Goal: Transaction & Acquisition: Purchase product/service

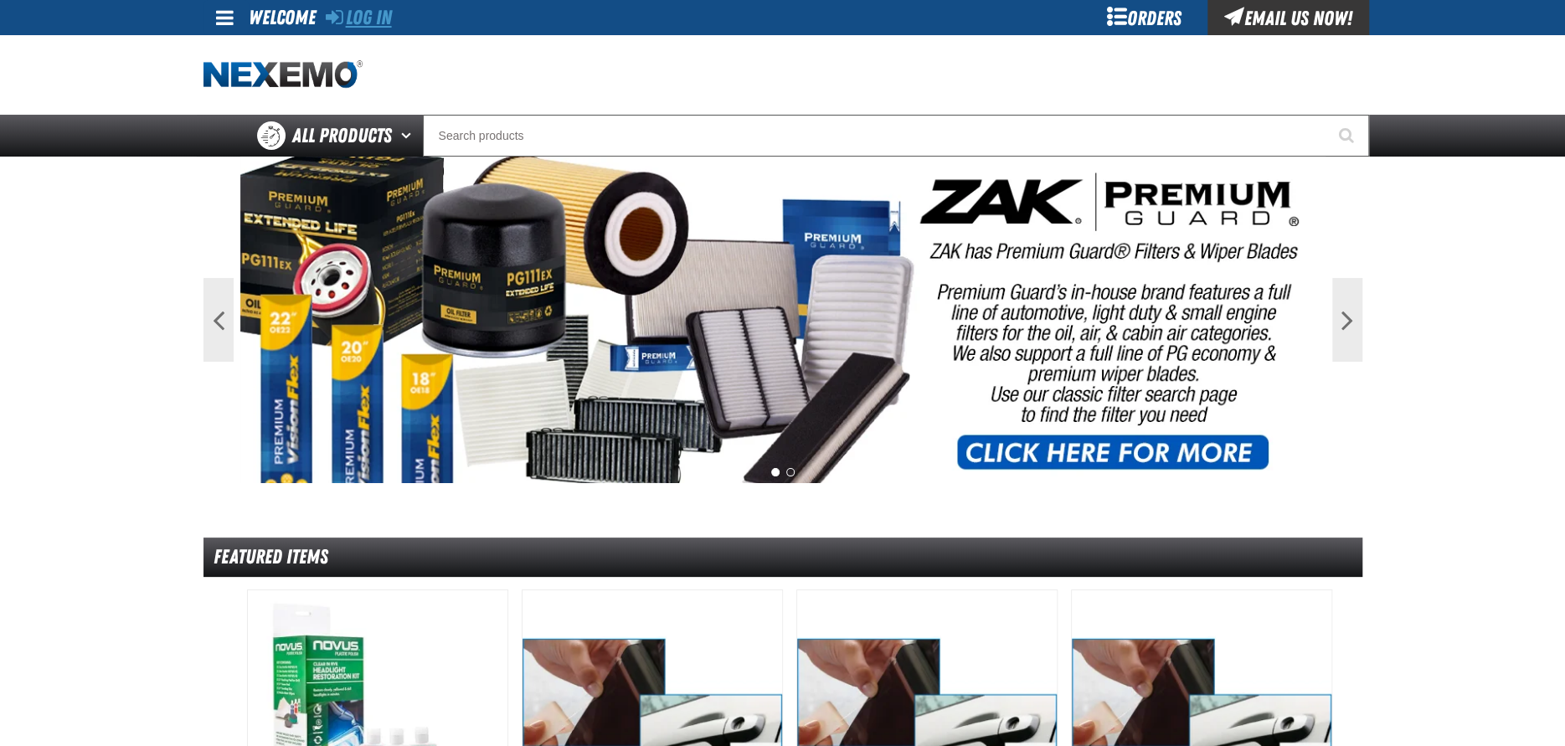
click at [372, 12] on link "Log In" at bounding box center [359, 17] width 66 height 23
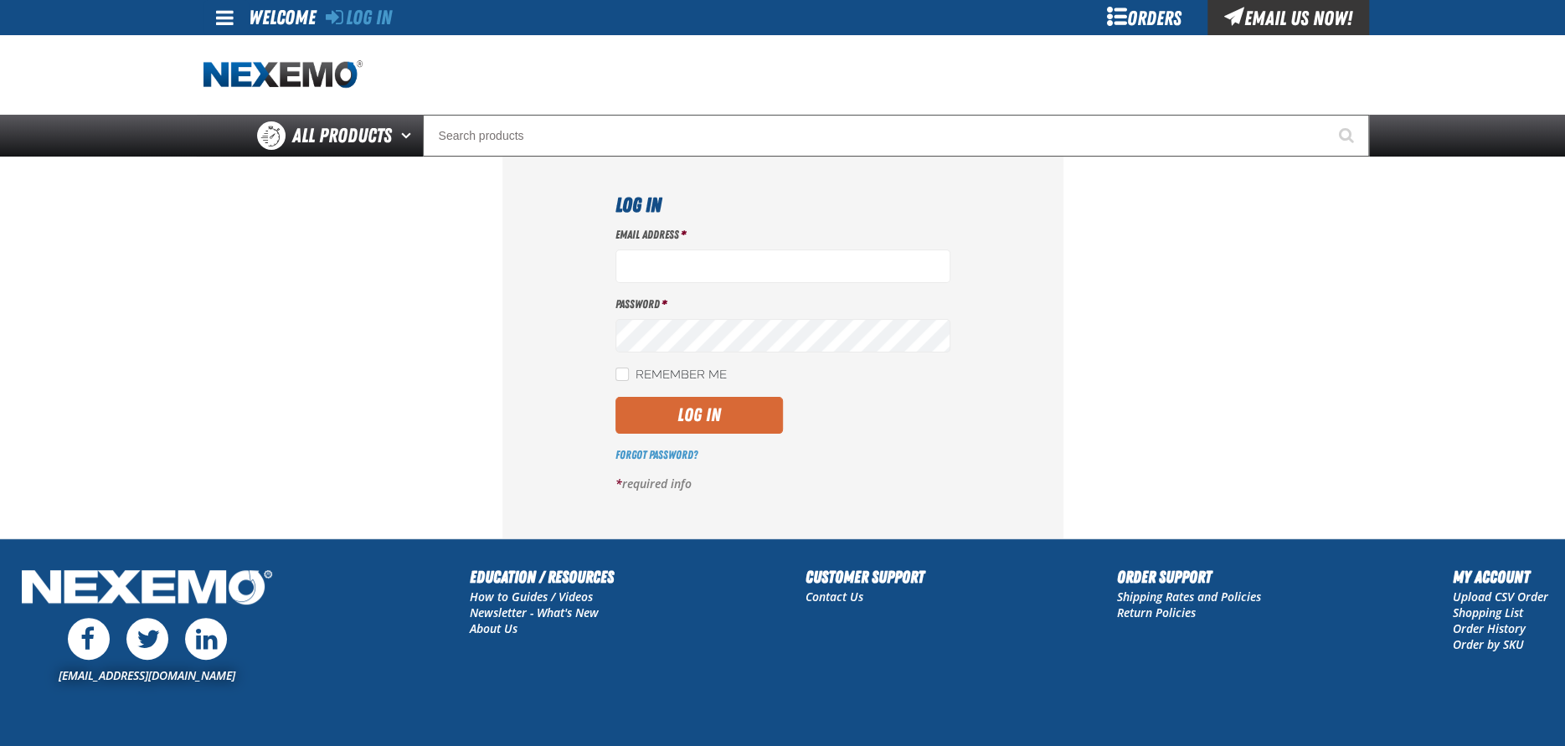
type input "[EMAIL_ADDRESS][DOMAIN_NAME]"
click at [680, 415] on button "Log In" at bounding box center [699, 415] width 167 height 37
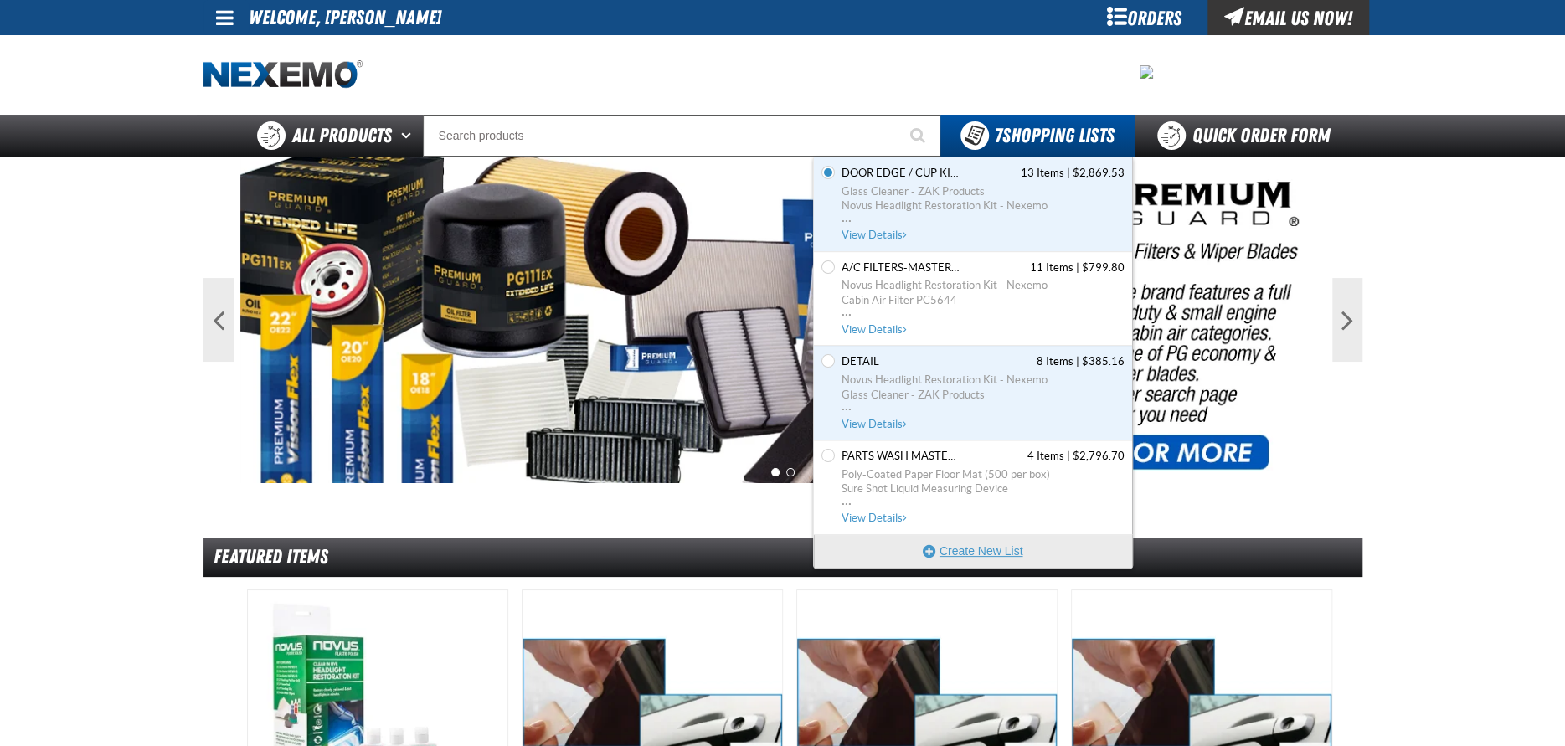
click at [978, 549] on button "Create New List" at bounding box center [973, 550] width 318 height 33
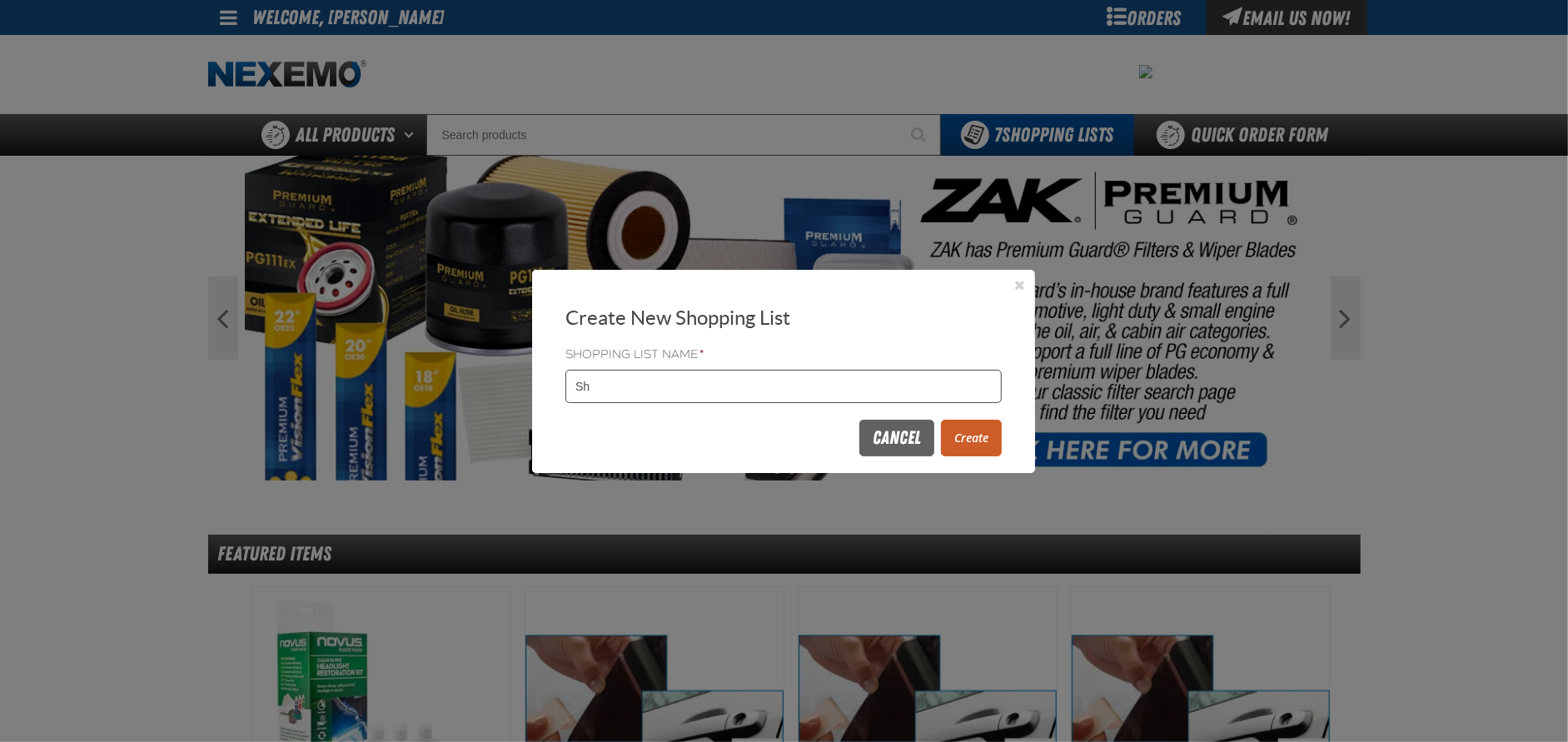
type input "S"
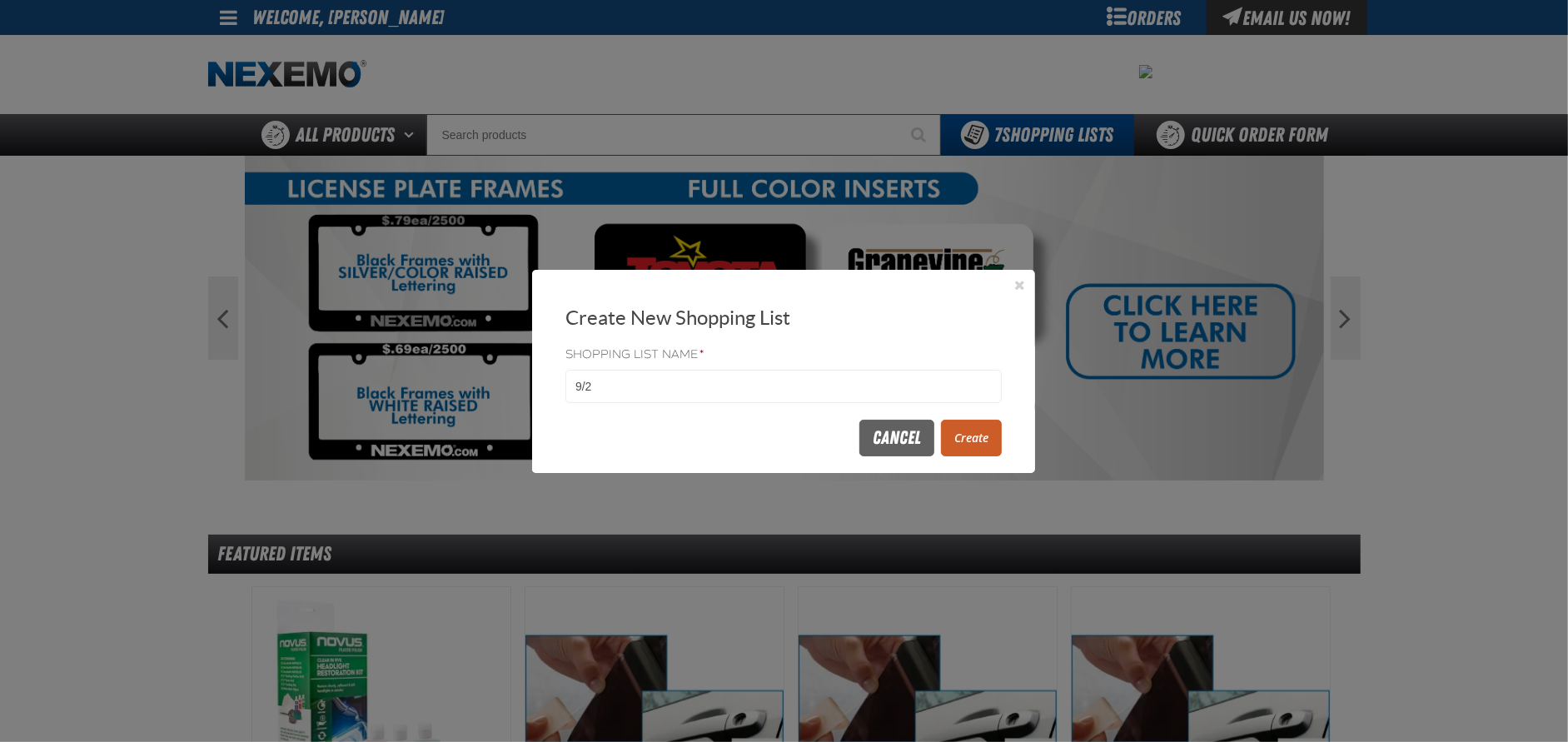
type input "9/2"
click at [971, 438] on button "Create" at bounding box center [970, 438] width 61 height 37
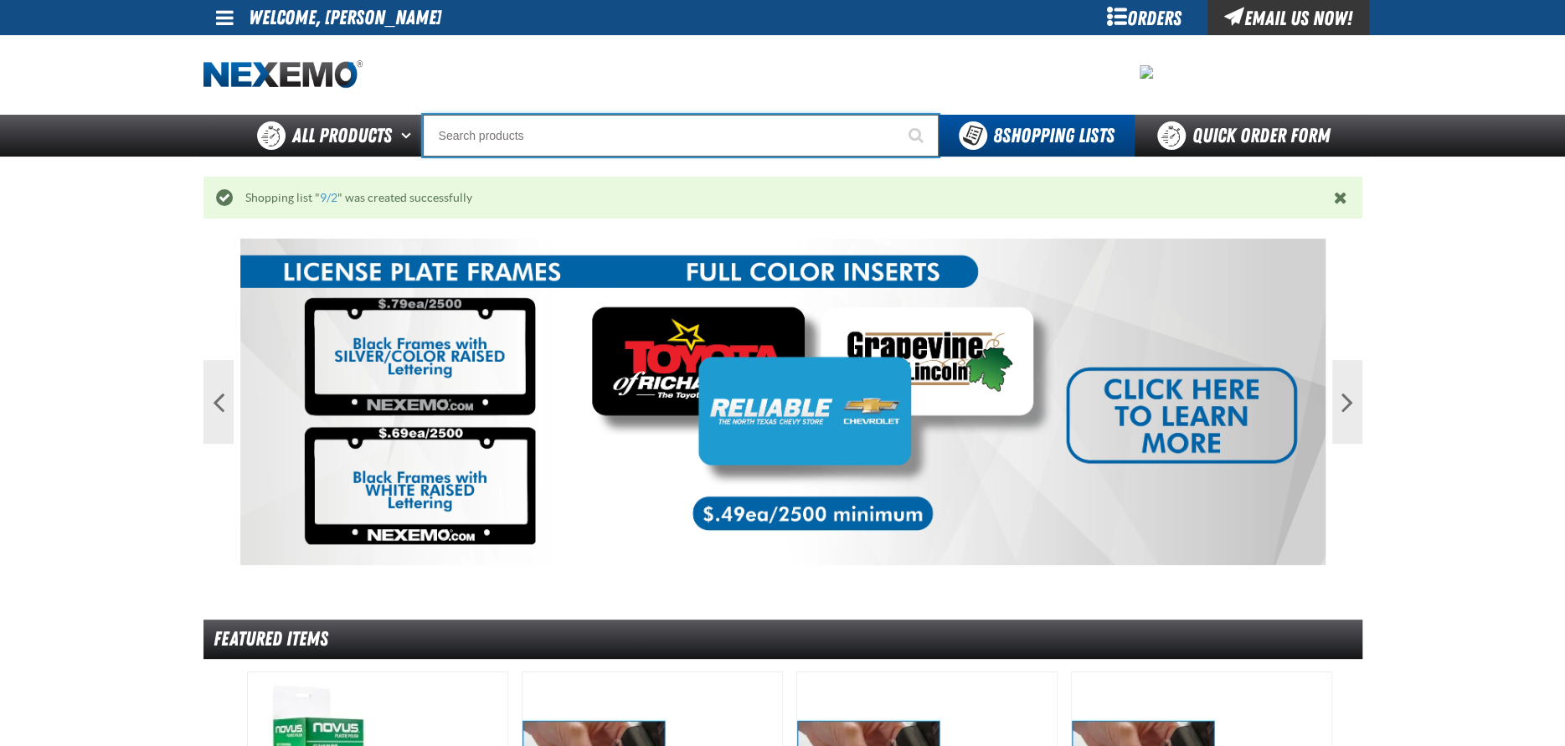
click at [492, 146] on input "Search" at bounding box center [681, 136] width 516 height 42
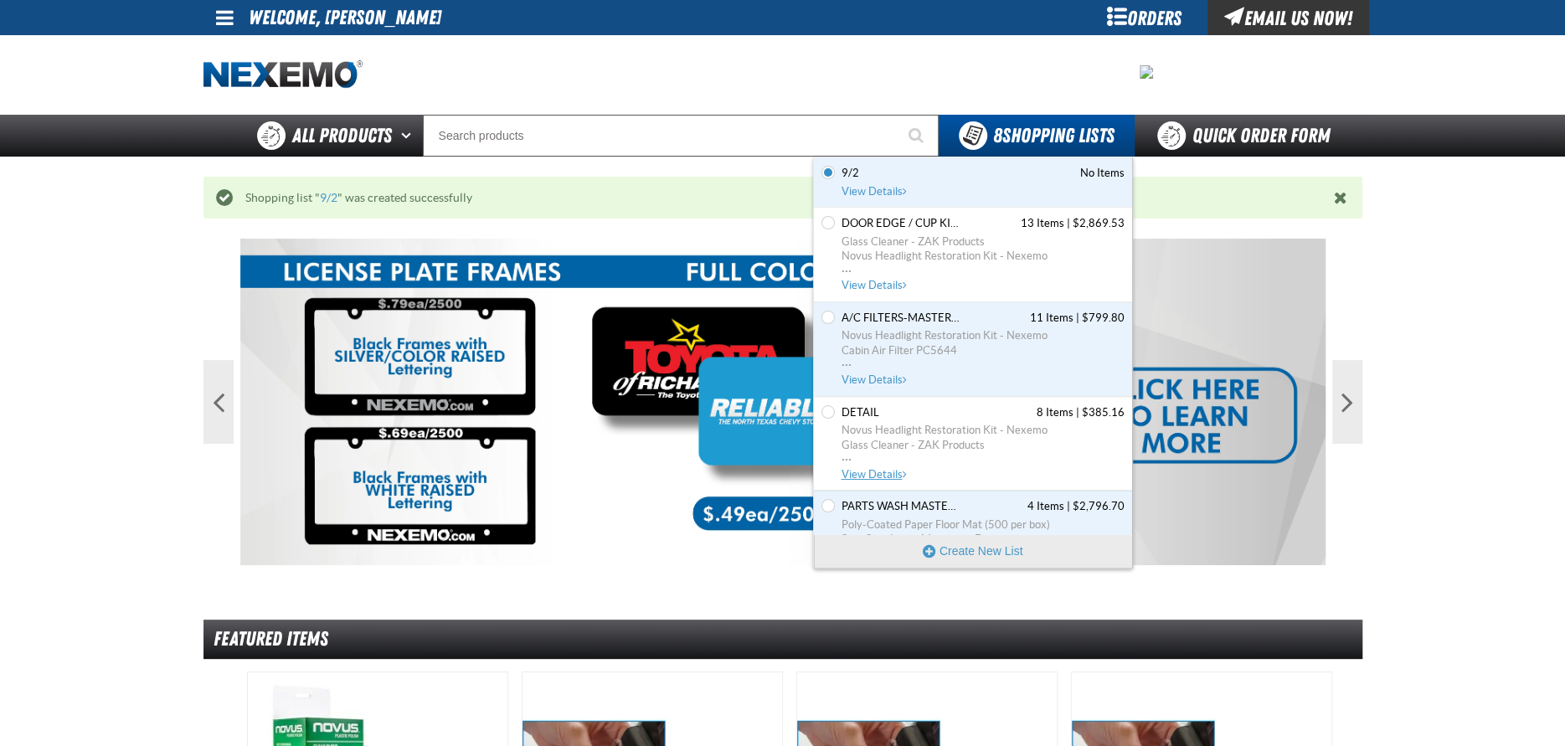
click at [902, 425] on span "Novus Headlight Restoration Kit - Nexemo" at bounding box center [983, 430] width 283 height 15
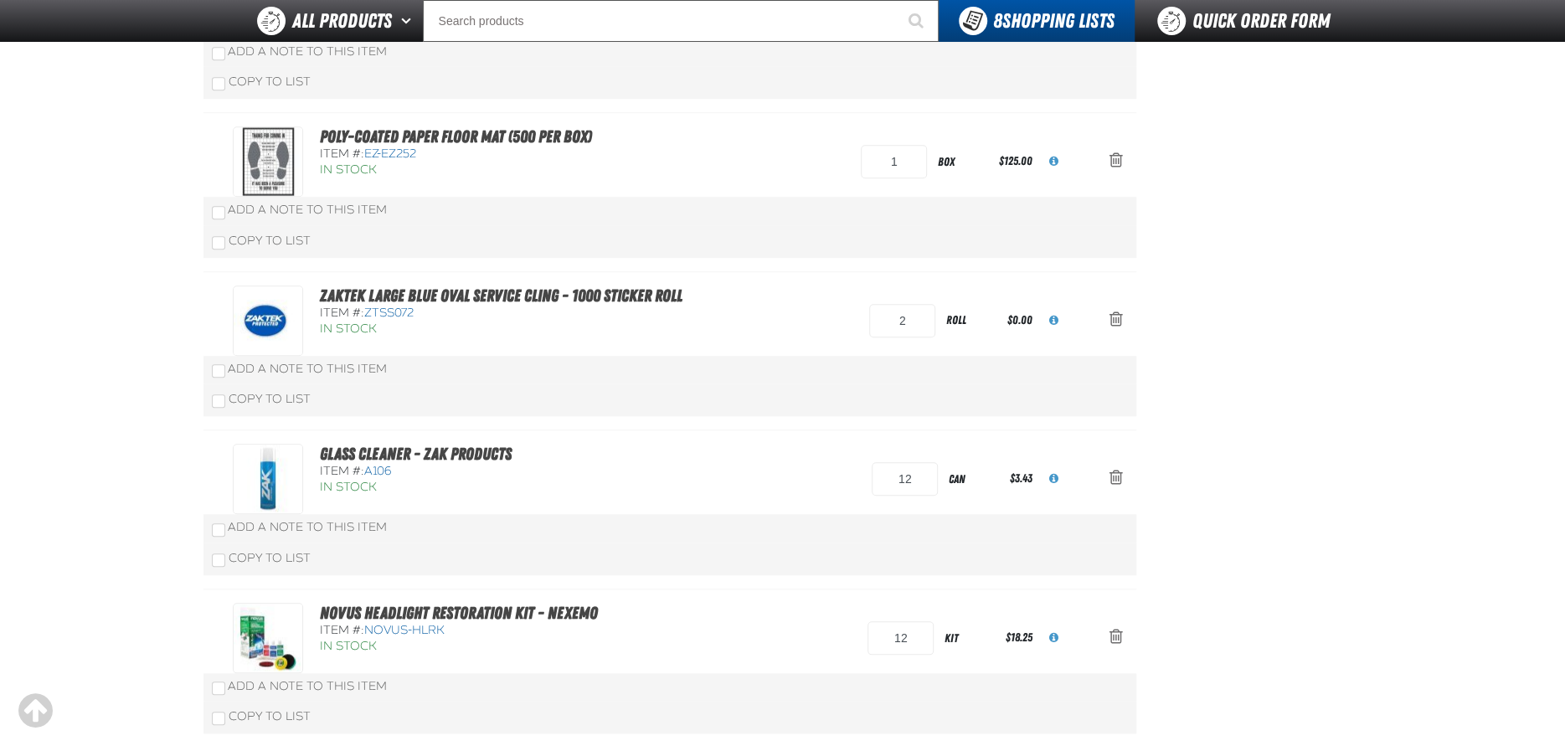
scroll to position [921, 0]
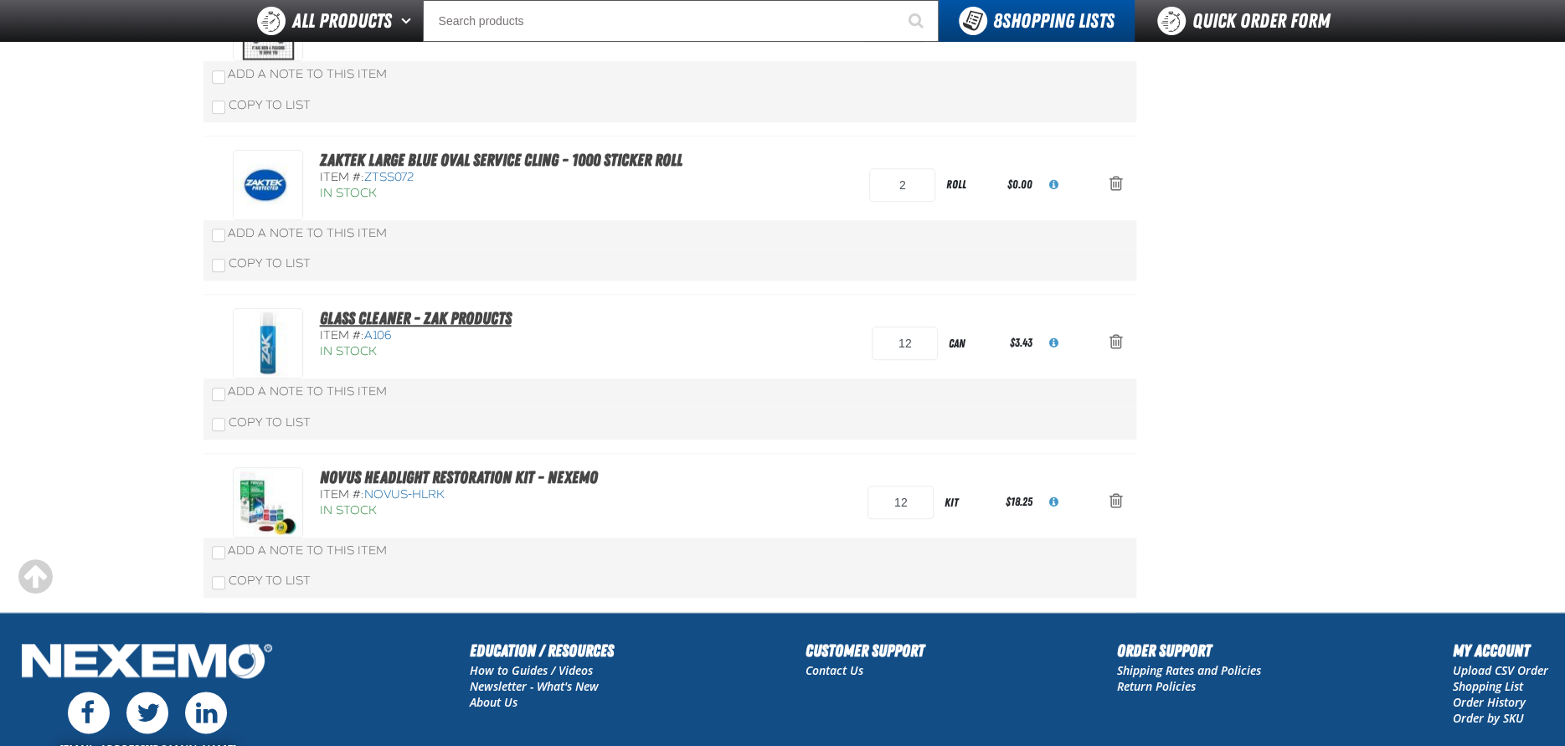
click at [443, 325] on link "Glass Cleaner - ZAK Products" at bounding box center [416, 318] width 192 height 20
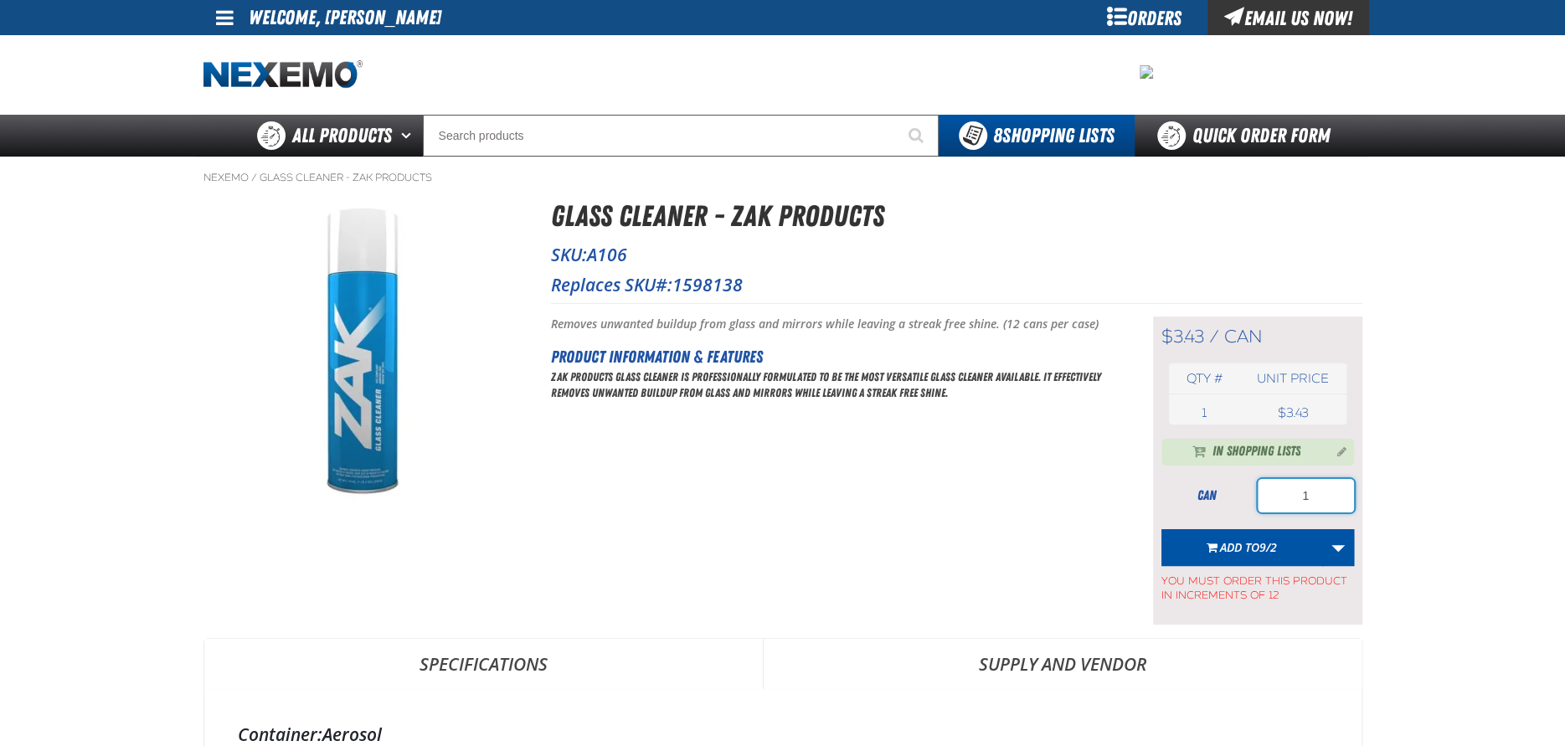
click at [1311, 488] on input "1" at bounding box center [1306, 495] width 96 height 33
type input "12"
click at [1240, 539] on span "Add to 9/2" at bounding box center [1248, 547] width 57 height 16
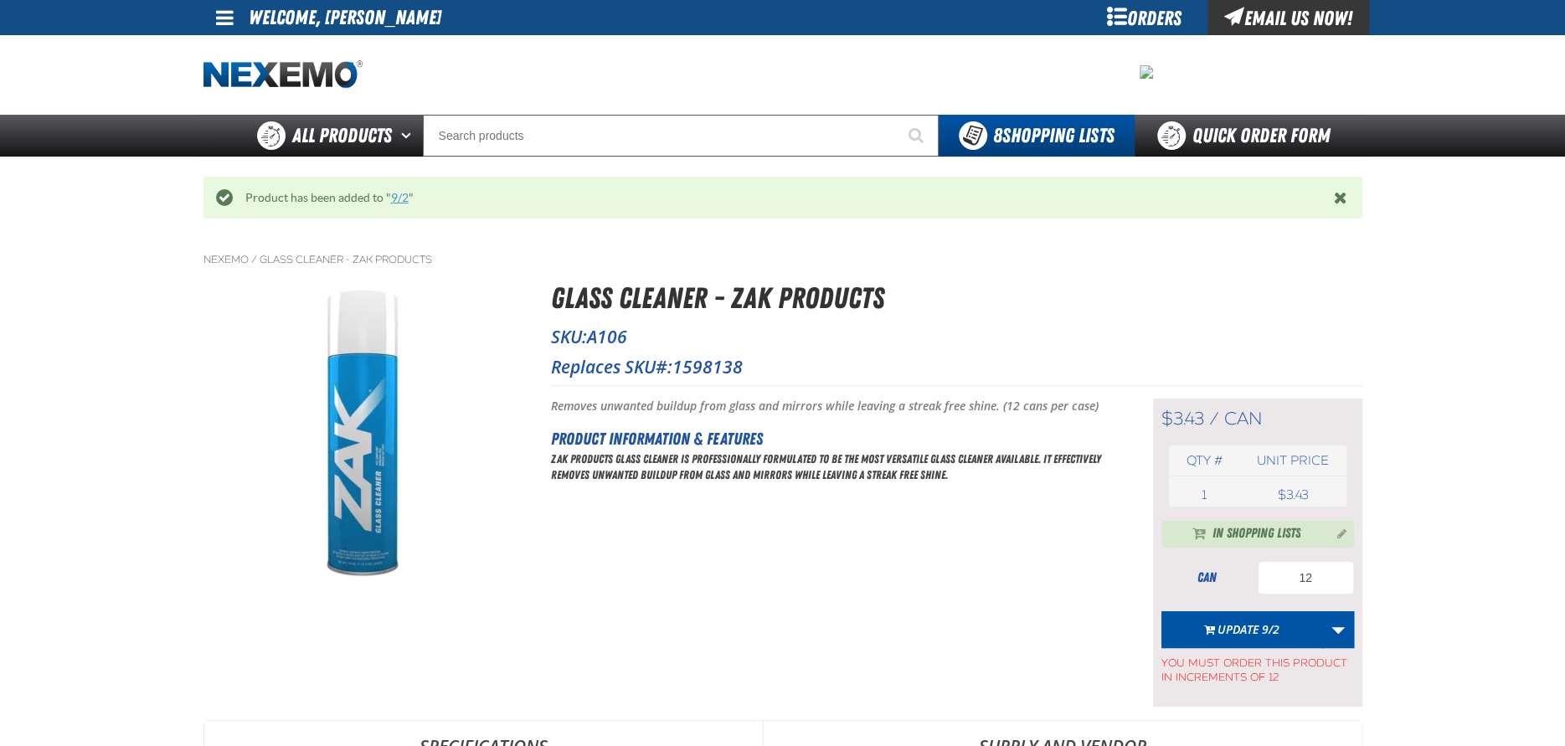
click at [395, 195] on link "9/2" at bounding box center [400, 197] width 18 height 13
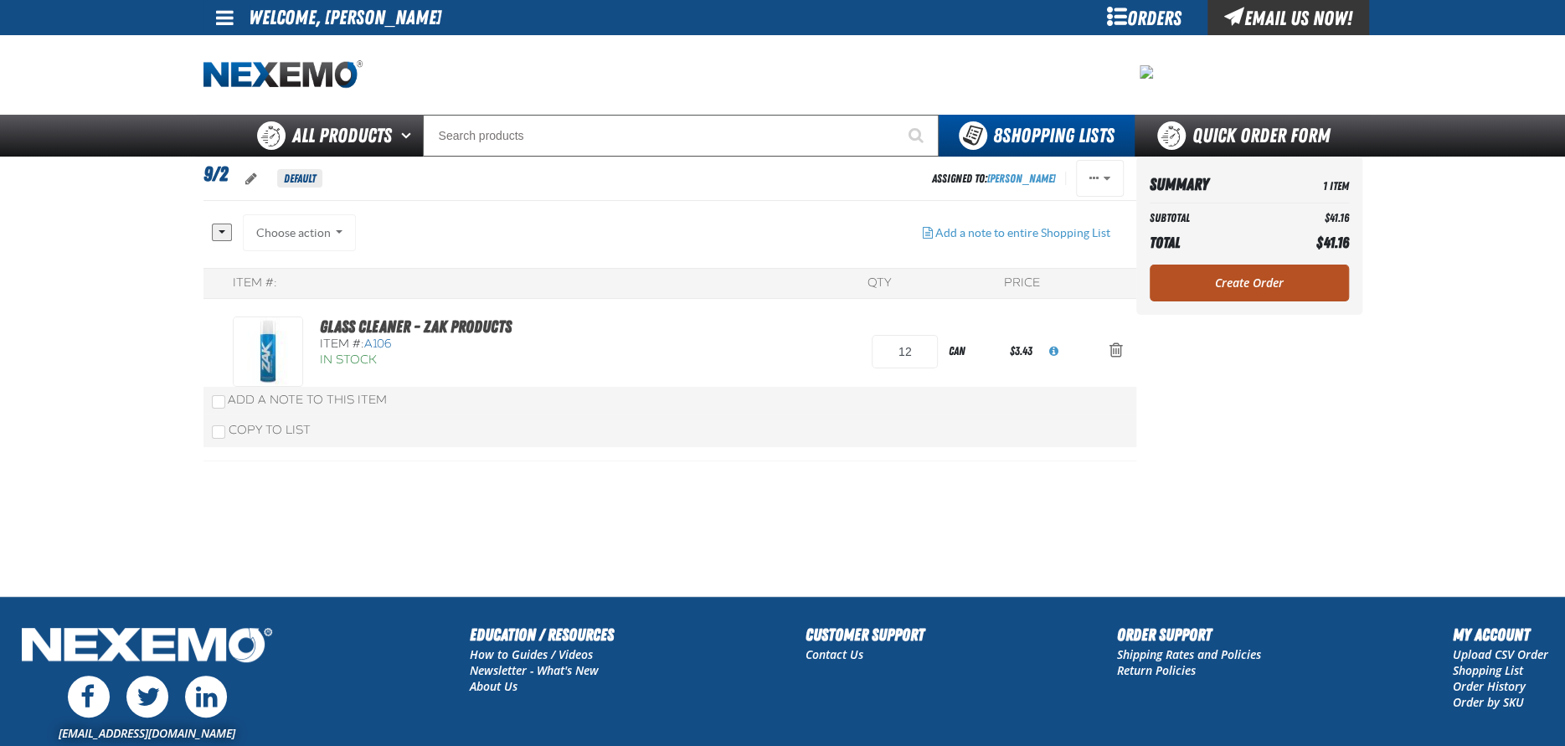
click at [1211, 290] on link "Create Order" at bounding box center [1249, 283] width 199 height 37
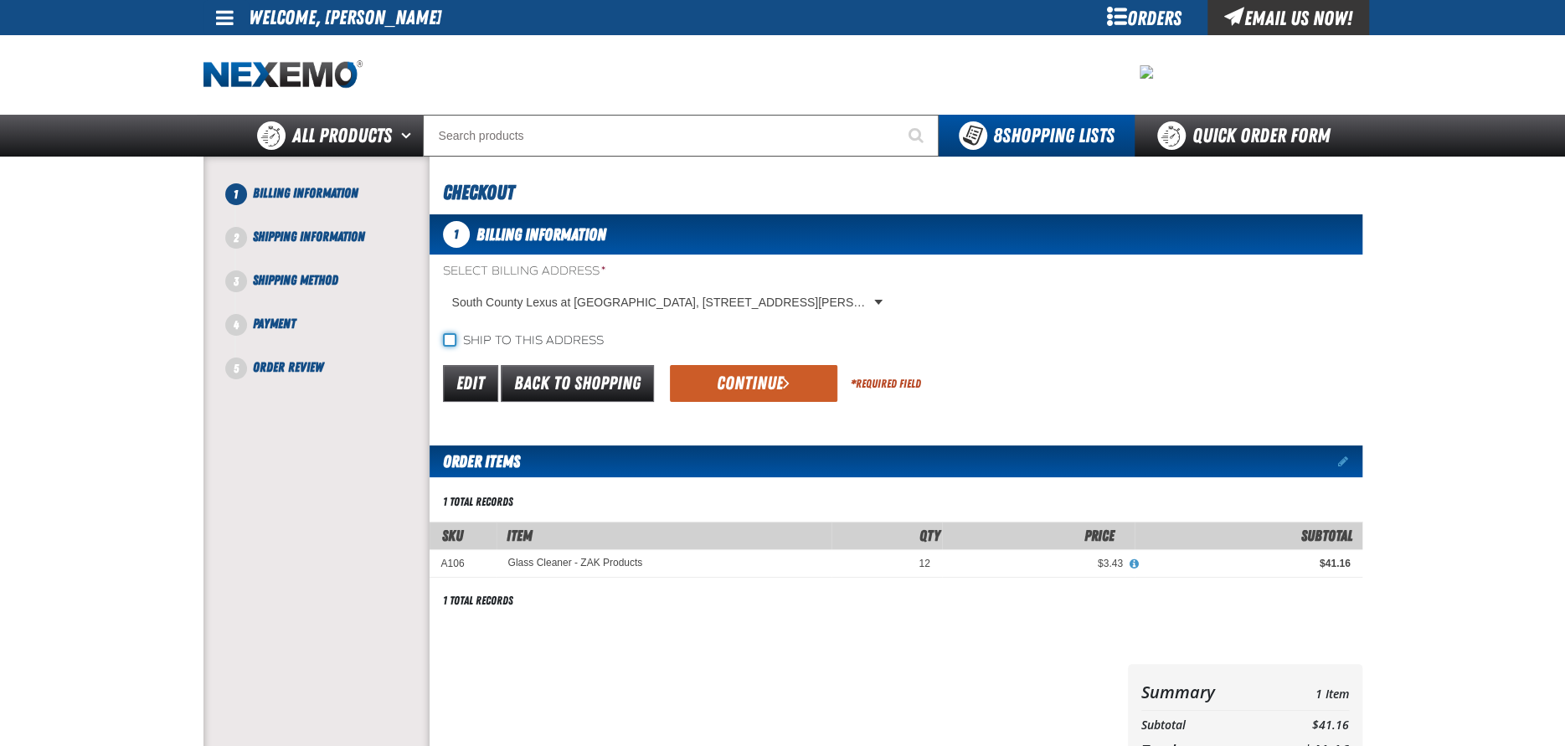
click at [451, 337] on input "Ship to this address" at bounding box center [449, 339] width 13 height 13
checkbox input "true"
click at [778, 389] on button "Continue" at bounding box center [753, 383] width 167 height 37
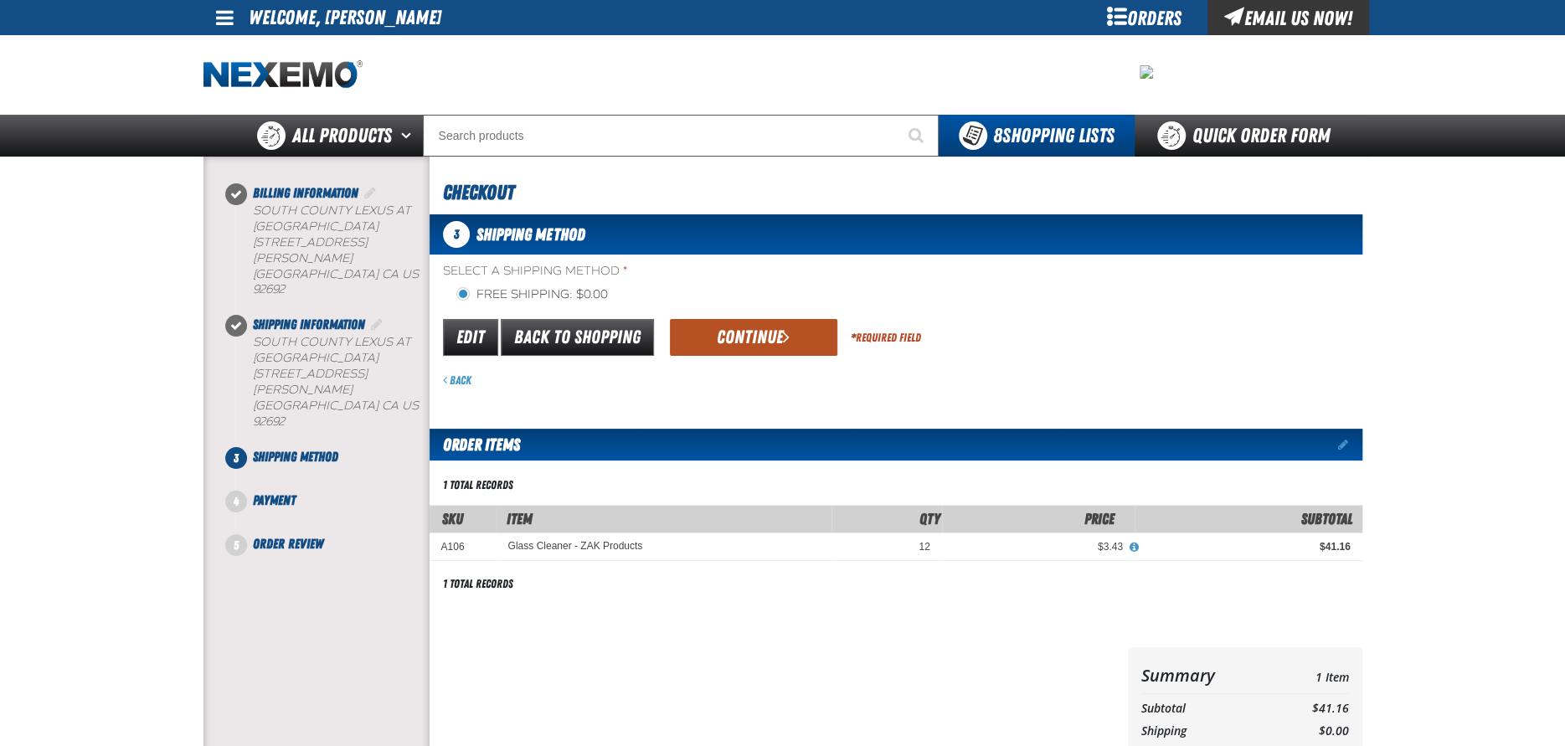
click at [739, 326] on button "Continue" at bounding box center [753, 337] width 167 height 37
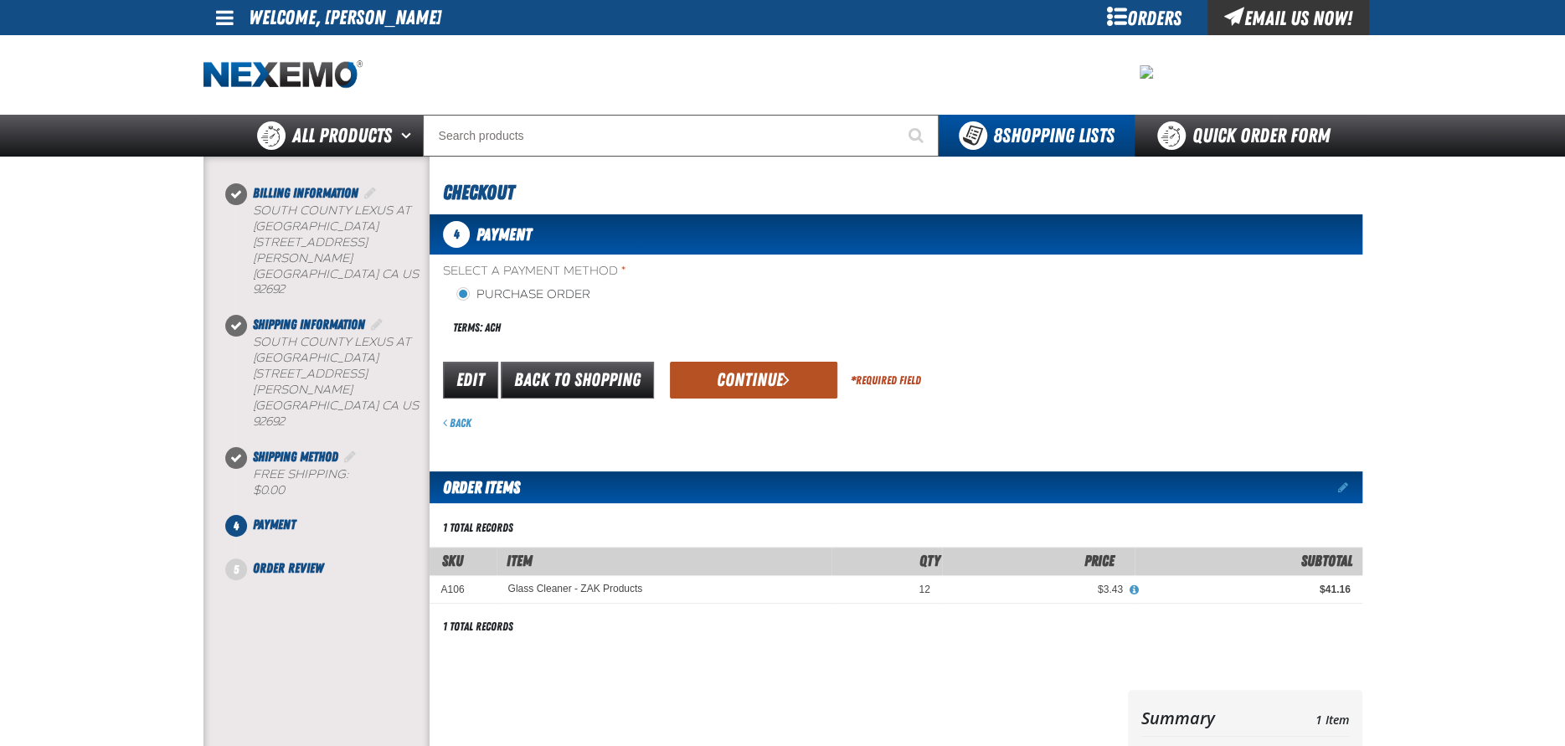
click at [744, 386] on button "Continue" at bounding box center [753, 380] width 167 height 37
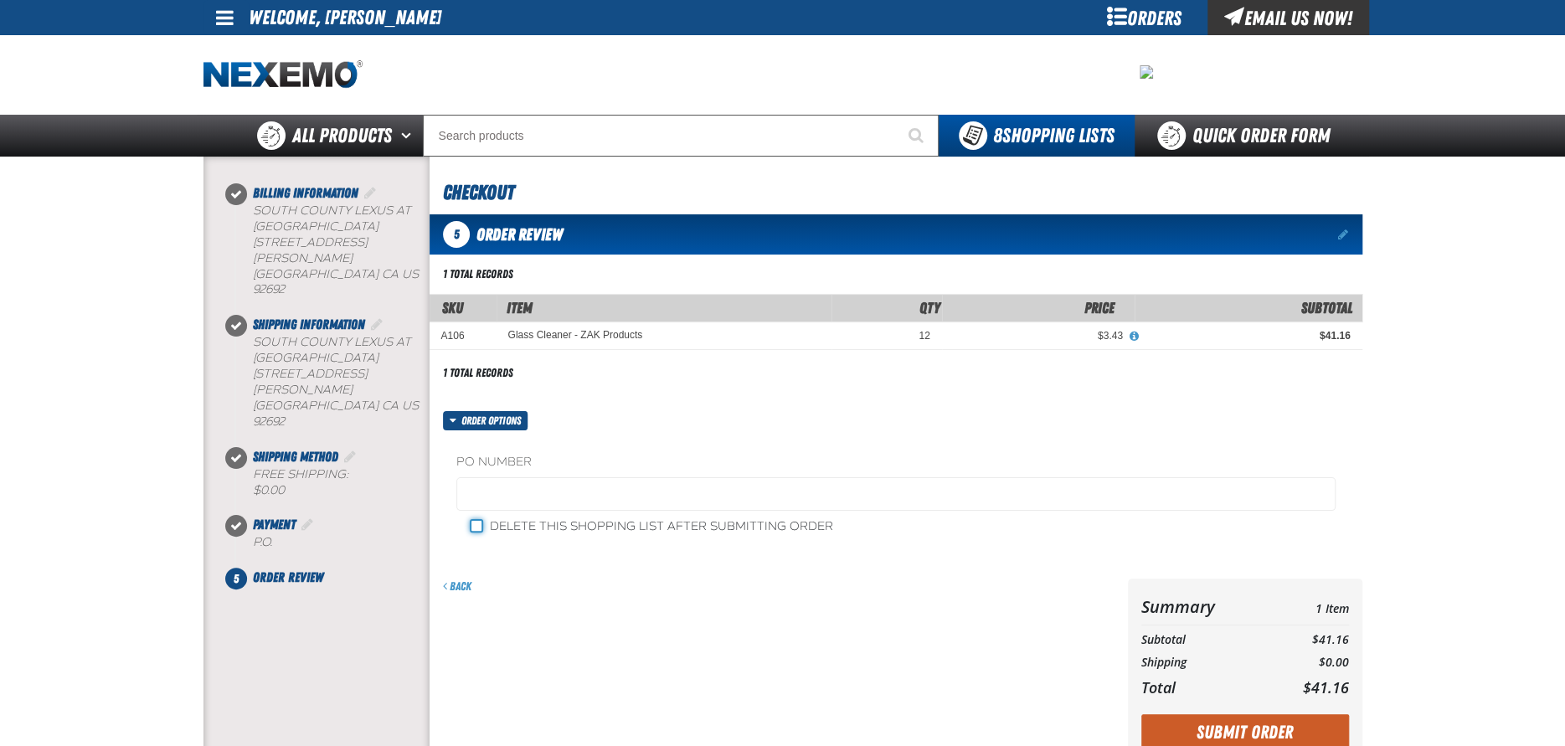
drag, startPoint x: 476, startPoint y: 527, endPoint x: 488, endPoint y: 497, distance: 31.9
click at [476, 526] on input "Delete this shopping list after submitting order" at bounding box center [476, 525] width 13 height 13
checkbox input "true"
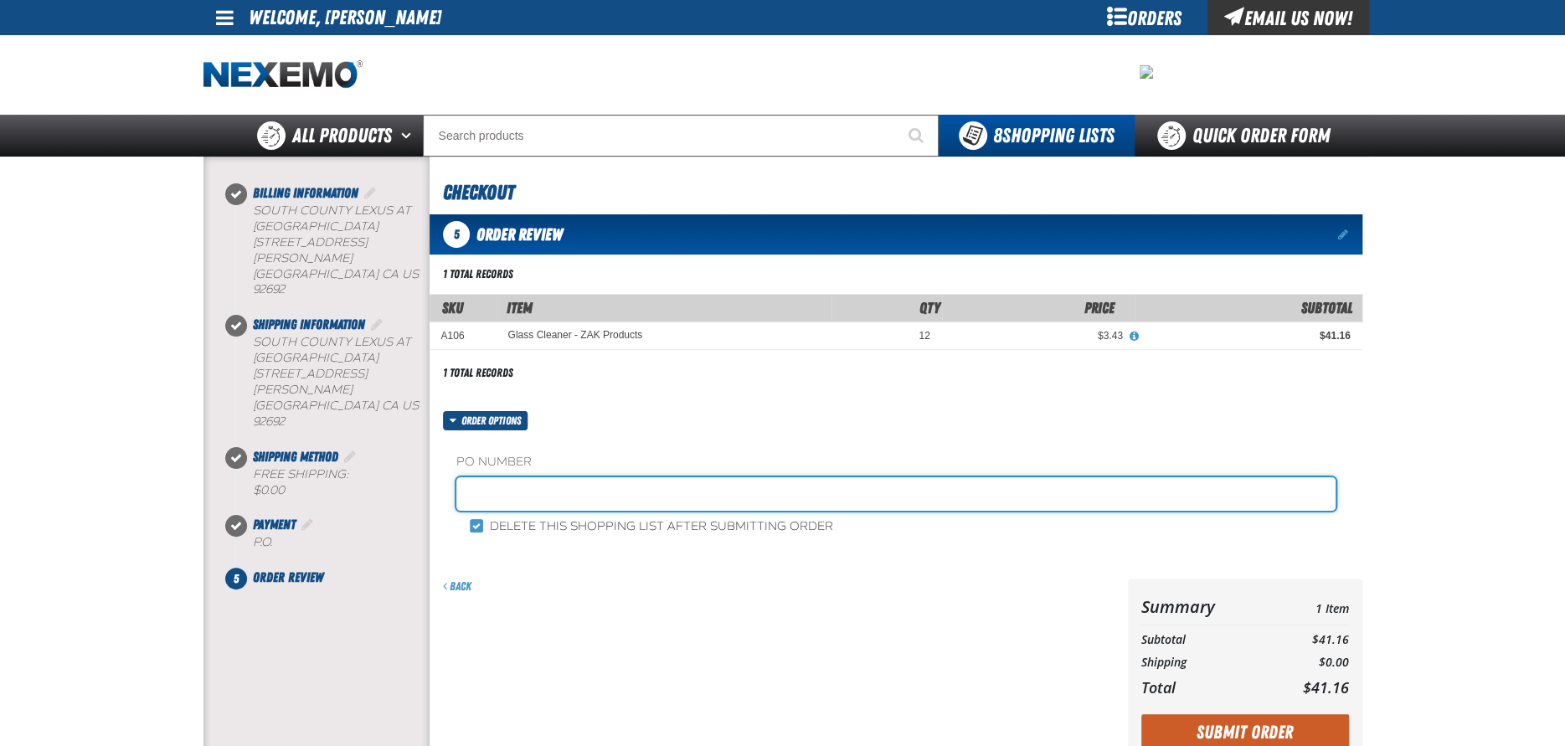
click at [489, 494] on input "text" at bounding box center [895, 493] width 879 height 33
type input "SEP0225"
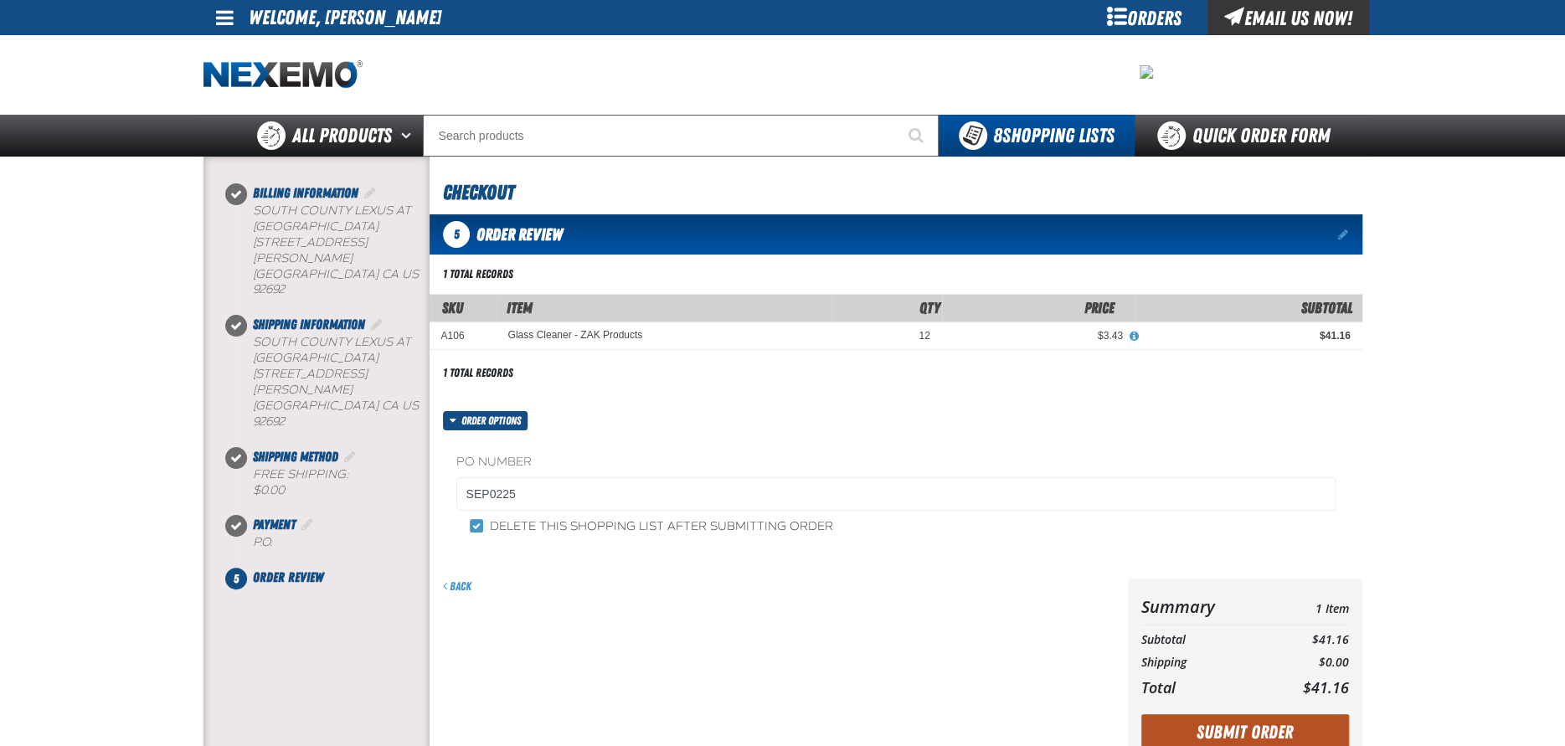
click at [1276, 730] on button "Submit Order" at bounding box center [1245, 732] width 208 height 37
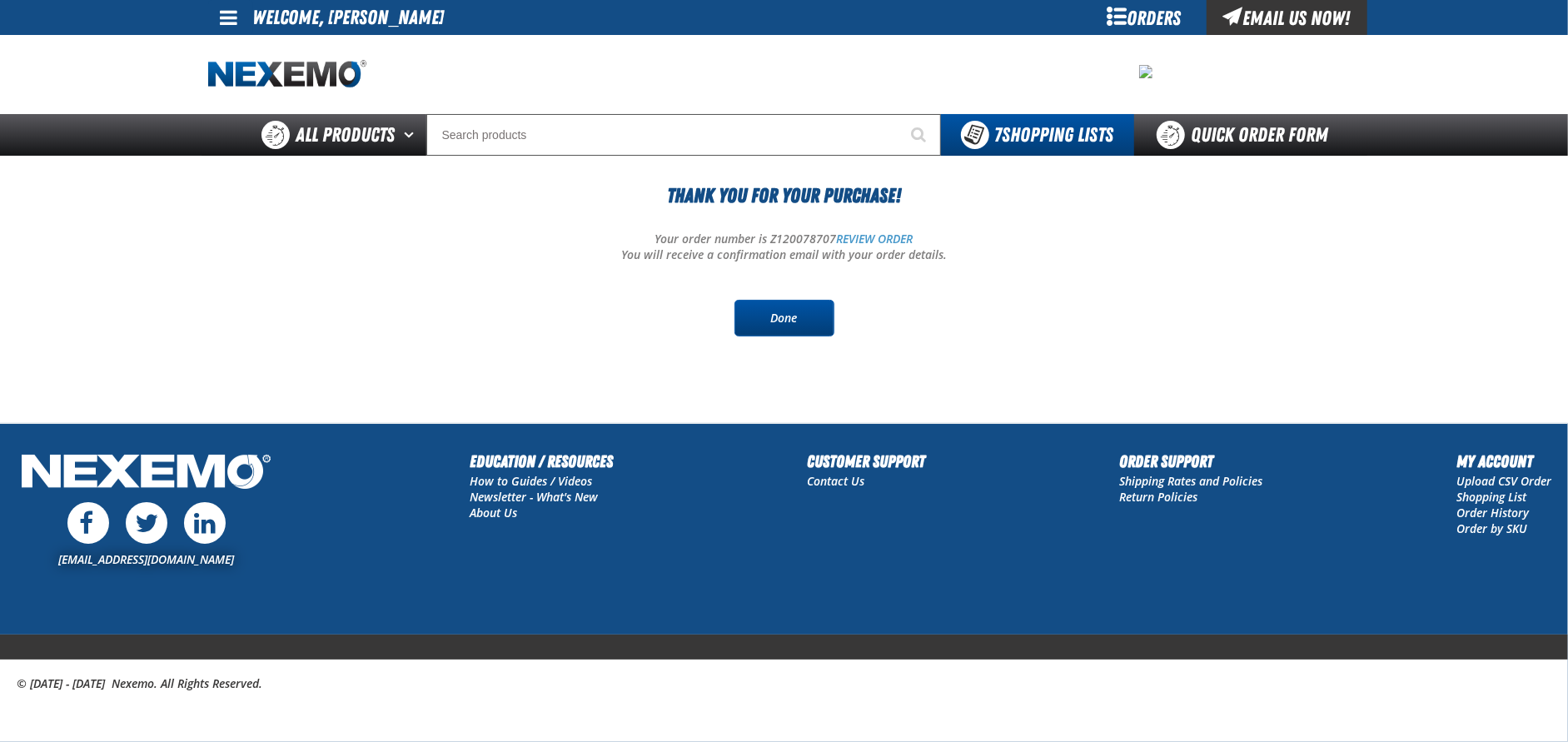
click at [816, 315] on link "Done" at bounding box center [784, 317] width 99 height 37
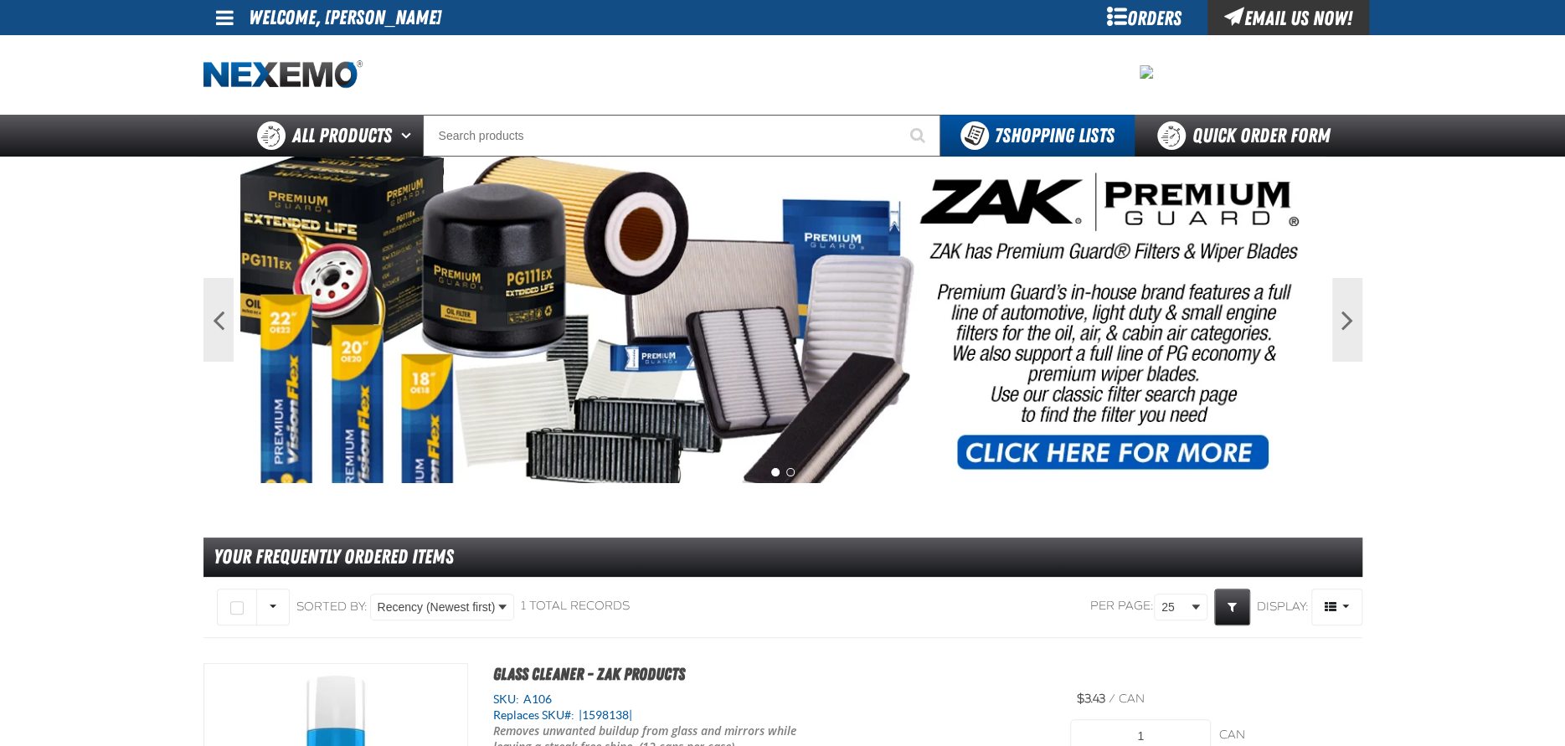
click at [219, 15] on span at bounding box center [225, 18] width 18 height 20
click at [247, 83] on link "Sign Out Sign Out" at bounding box center [238, 82] width 57 height 16
